Goal: Find specific page/section: Find specific page/section

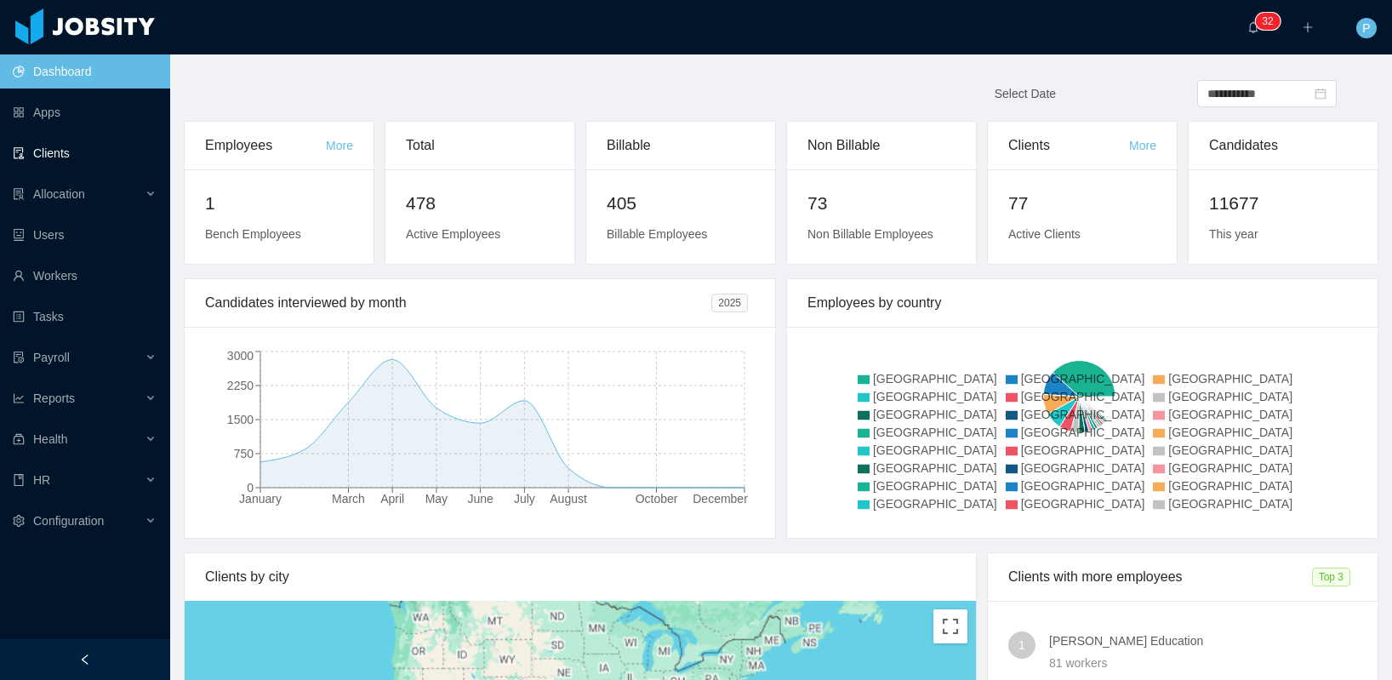
click at [79, 149] on link "Clients" at bounding box center [85, 153] width 144 height 34
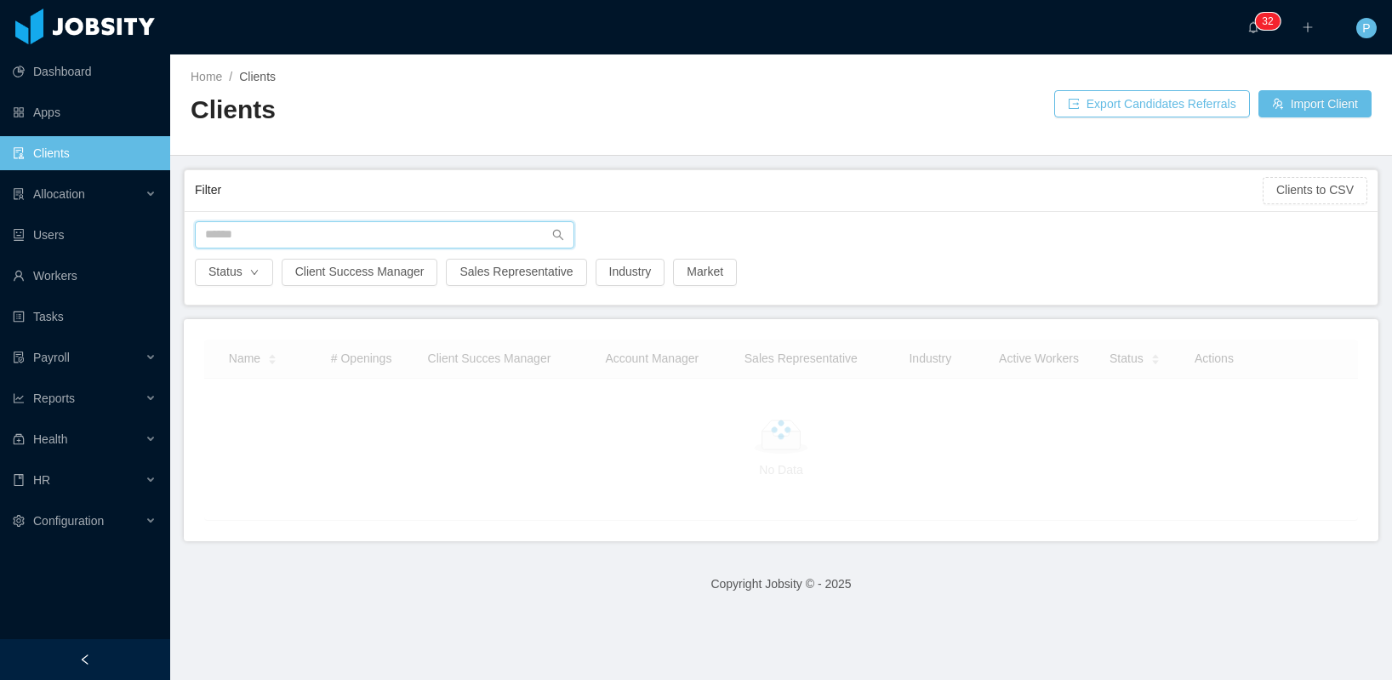
click at [297, 246] on input "text" at bounding box center [384, 234] width 379 height 27
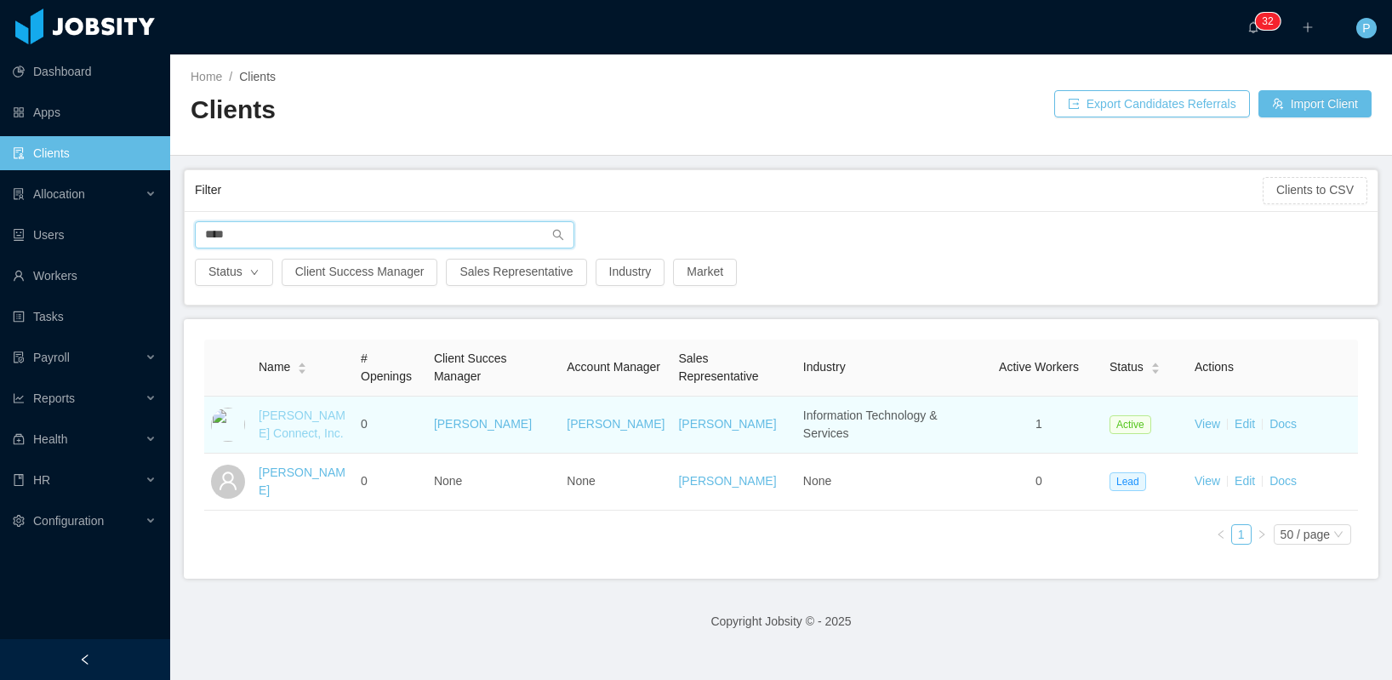
type input "****"
click at [286, 408] on link "[PERSON_NAME] Connect, Inc." at bounding box center [302, 423] width 87 height 31
